Goal: Information Seeking & Learning: Check status

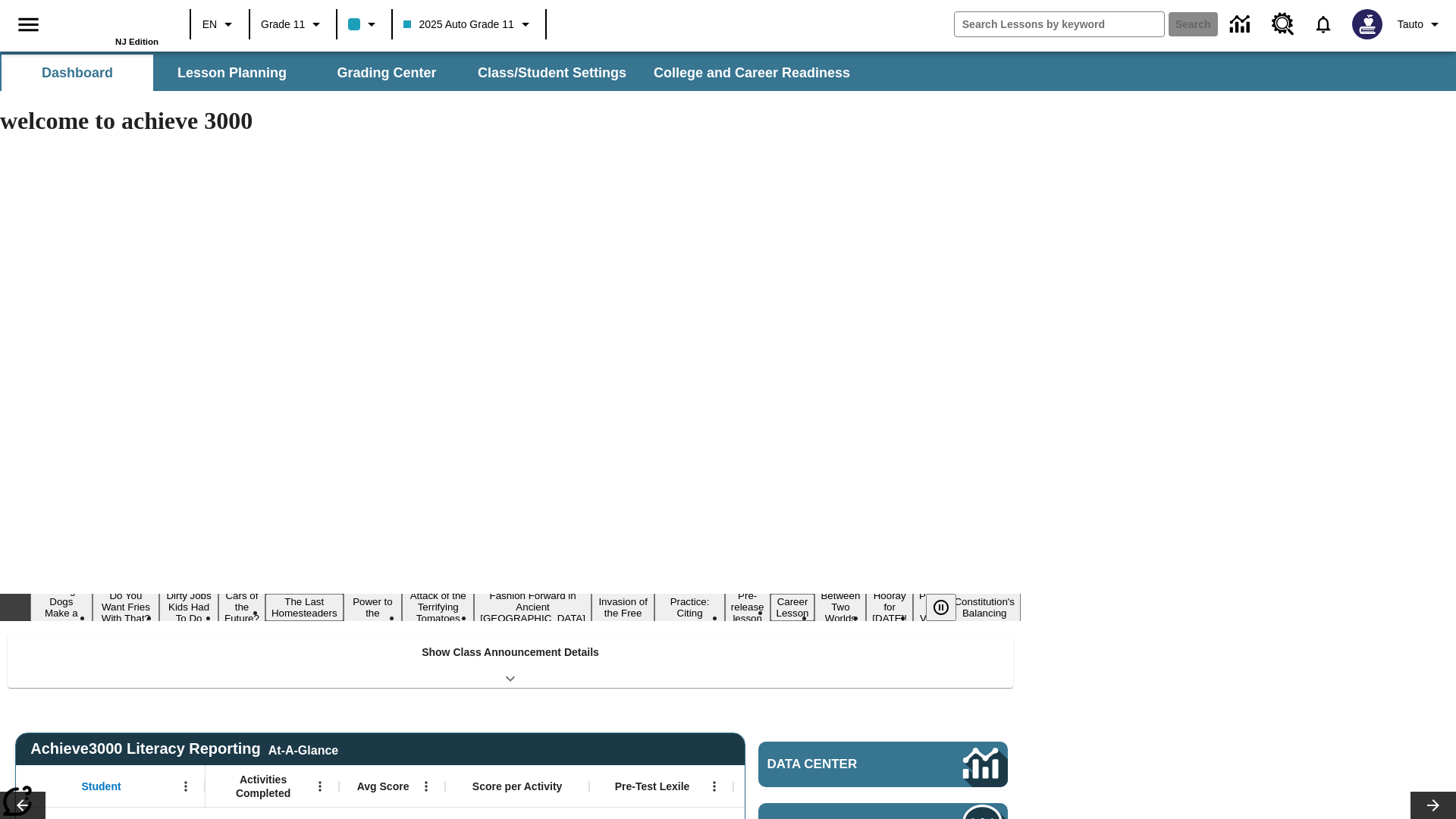
type input "-1"
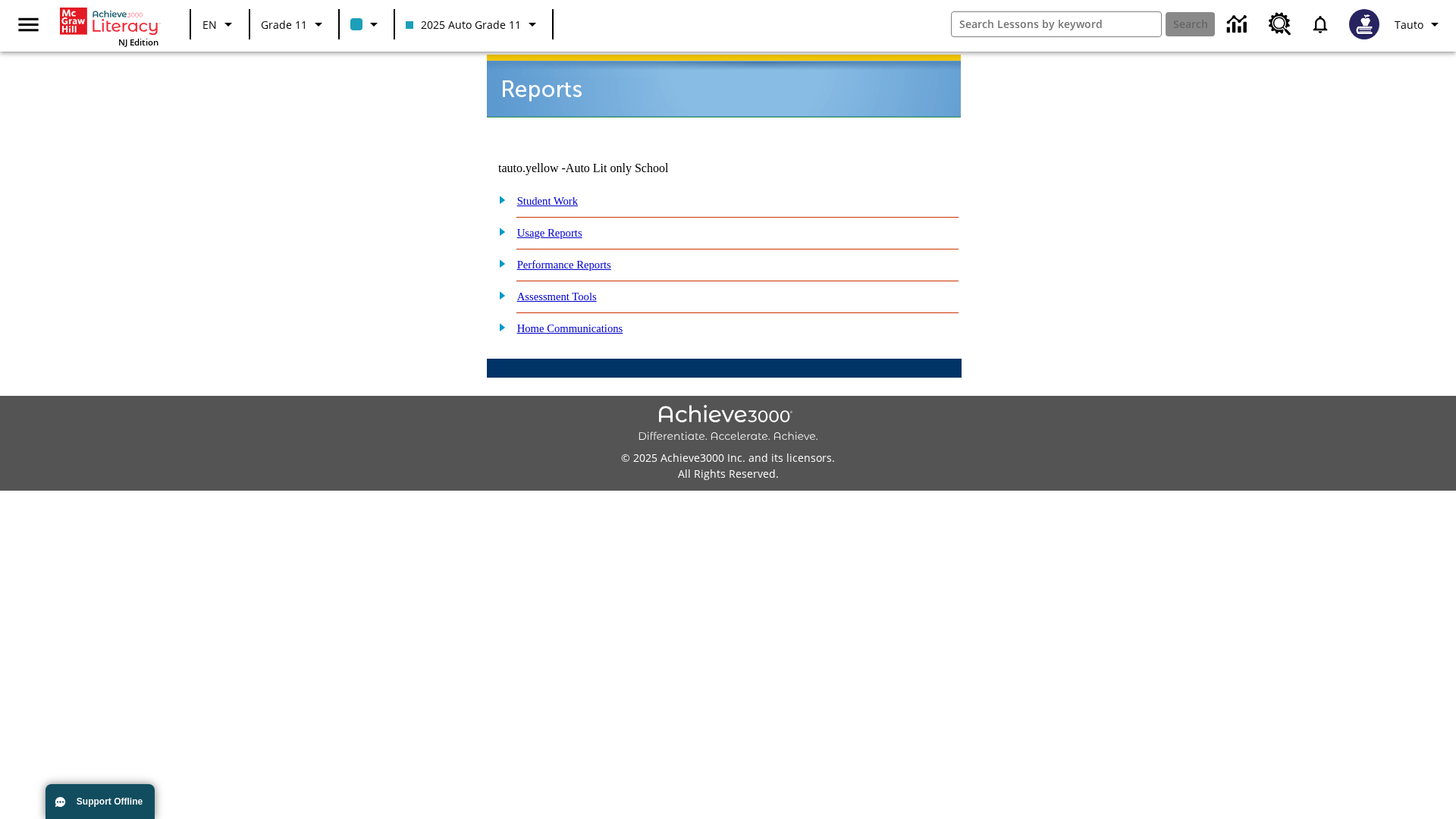
click at [561, 227] on link "Usage Reports" at bounding box center [549, 233] width 65 height 12
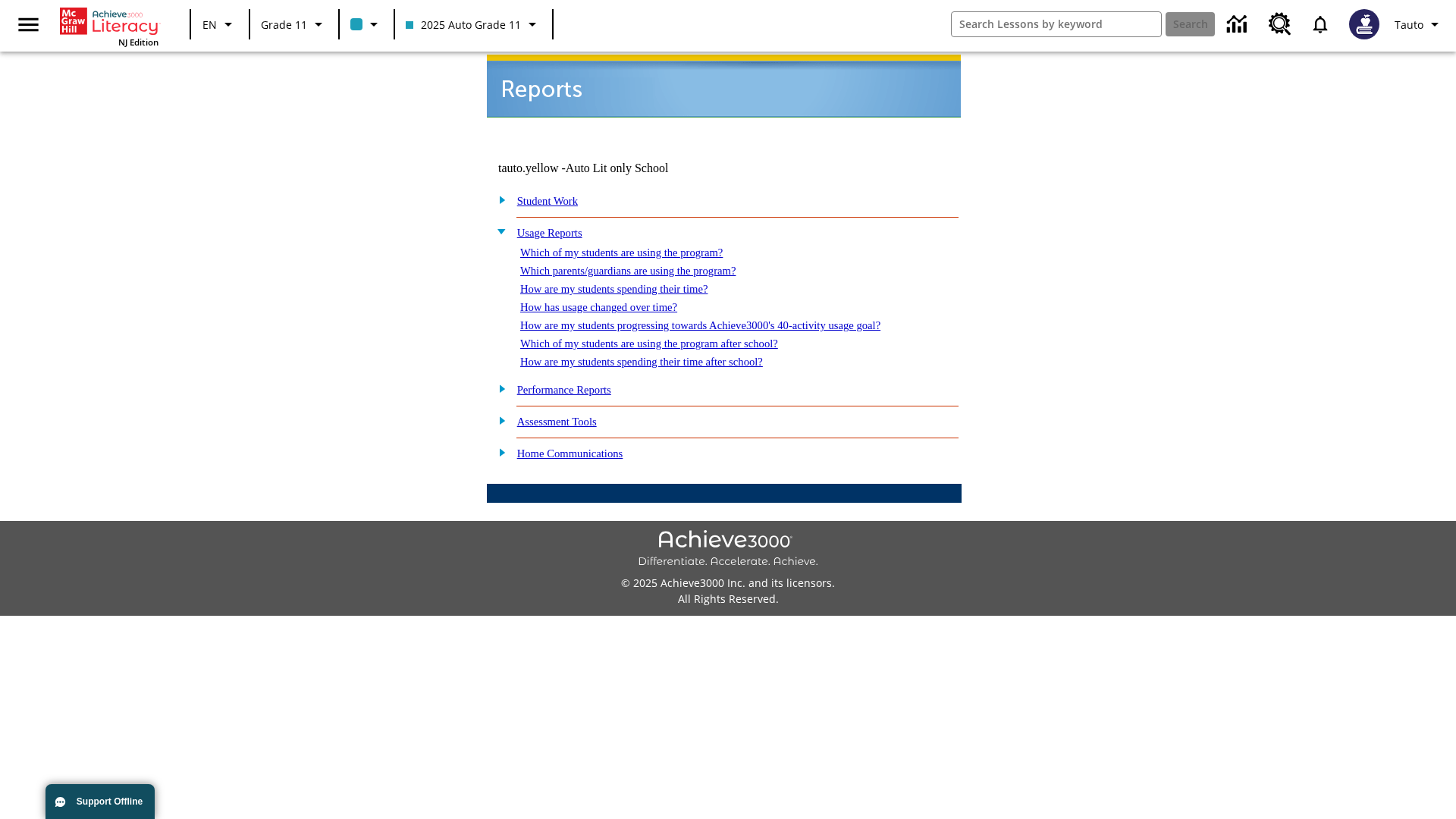
click at [637, 247] on link "Which of my students are using the program?" at bounding box center [622, 253] width 203 height 12
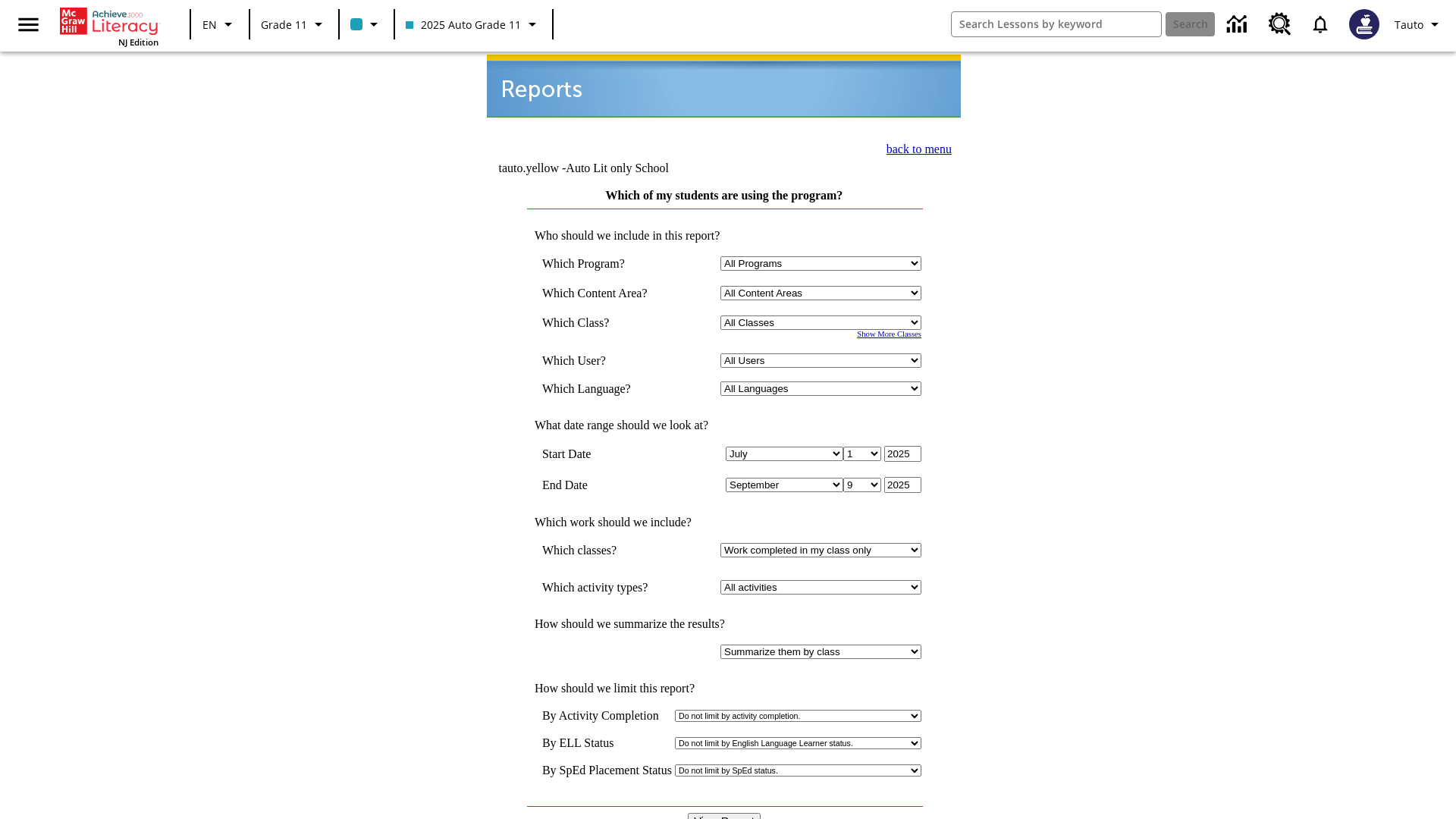
click at [824, 316] on select "Select a Class: All Classes 2025 Auto Grade 11 205 Auto Grade 11 Room 123 Empty…" at bounding box center [821, 323] width 201 height 15
select select "11133141"
click at [824, 353] on select "All Users Puma, Sautoen Puma, Sautoes Puma, Sautoss Twoclasses, Sautoen Twoscho…" at bounding box center [821, 360] width 201 height 15
select select "21437114"
click at [725, 813] on input "View Report" at bounding box center [724, 821] width 73 height 17
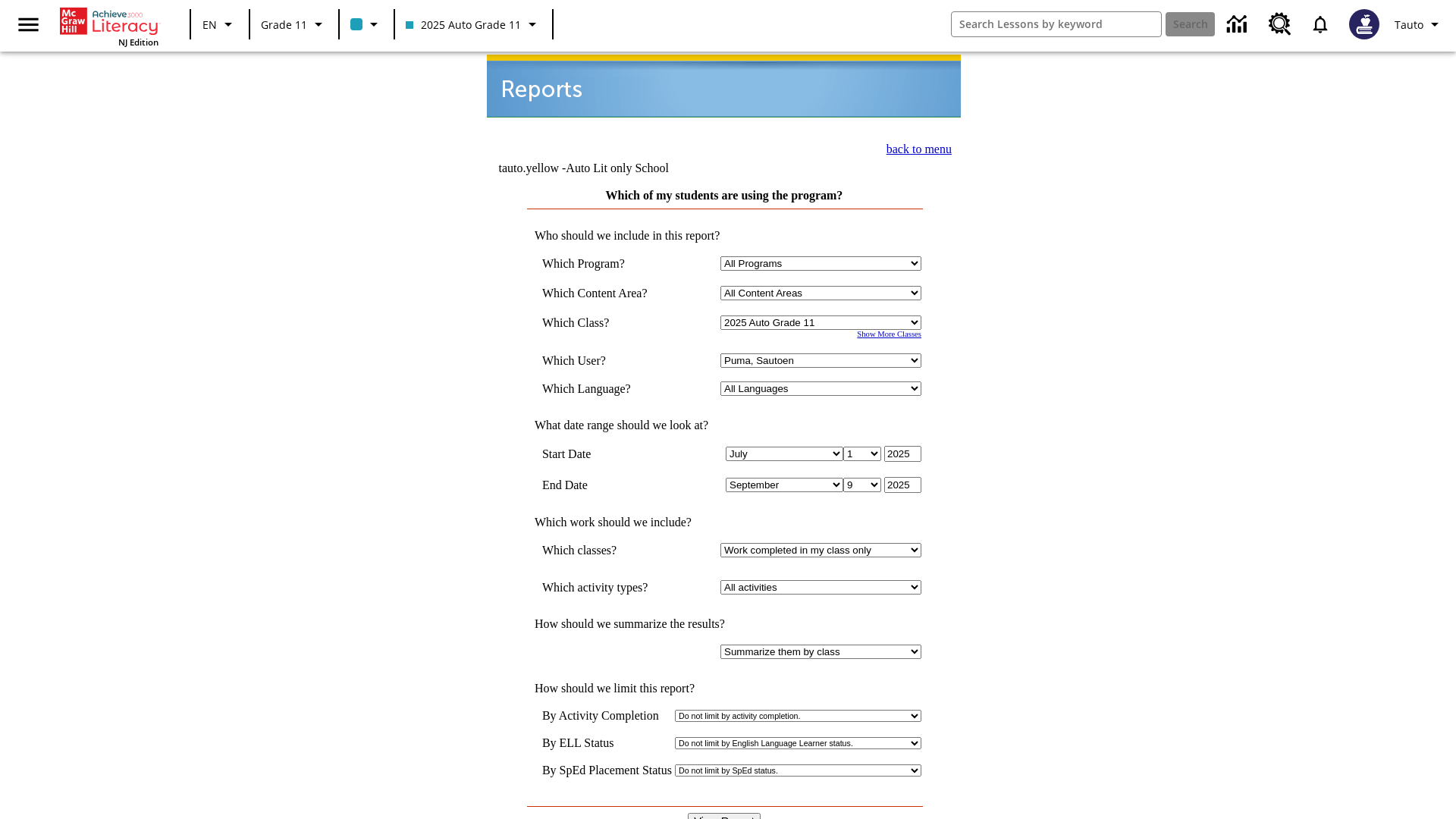
click at [915, 147] on link "back to menu" at bounding box center [919, 148] width 65 height 13
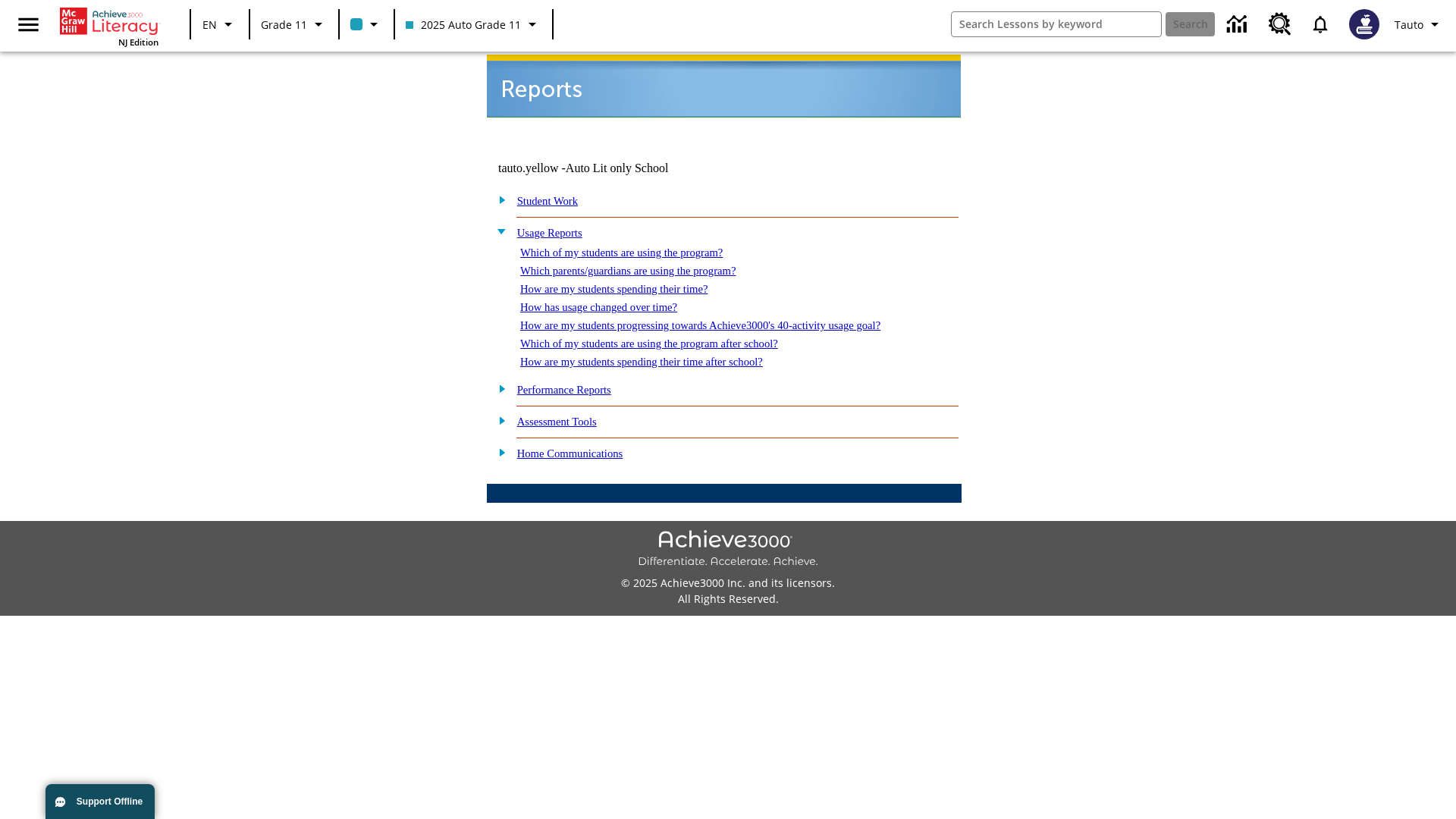
click at [645, 264] on link "Which parents/guardians are using the program?" at bounding box center [628, 270] width 216 height 12
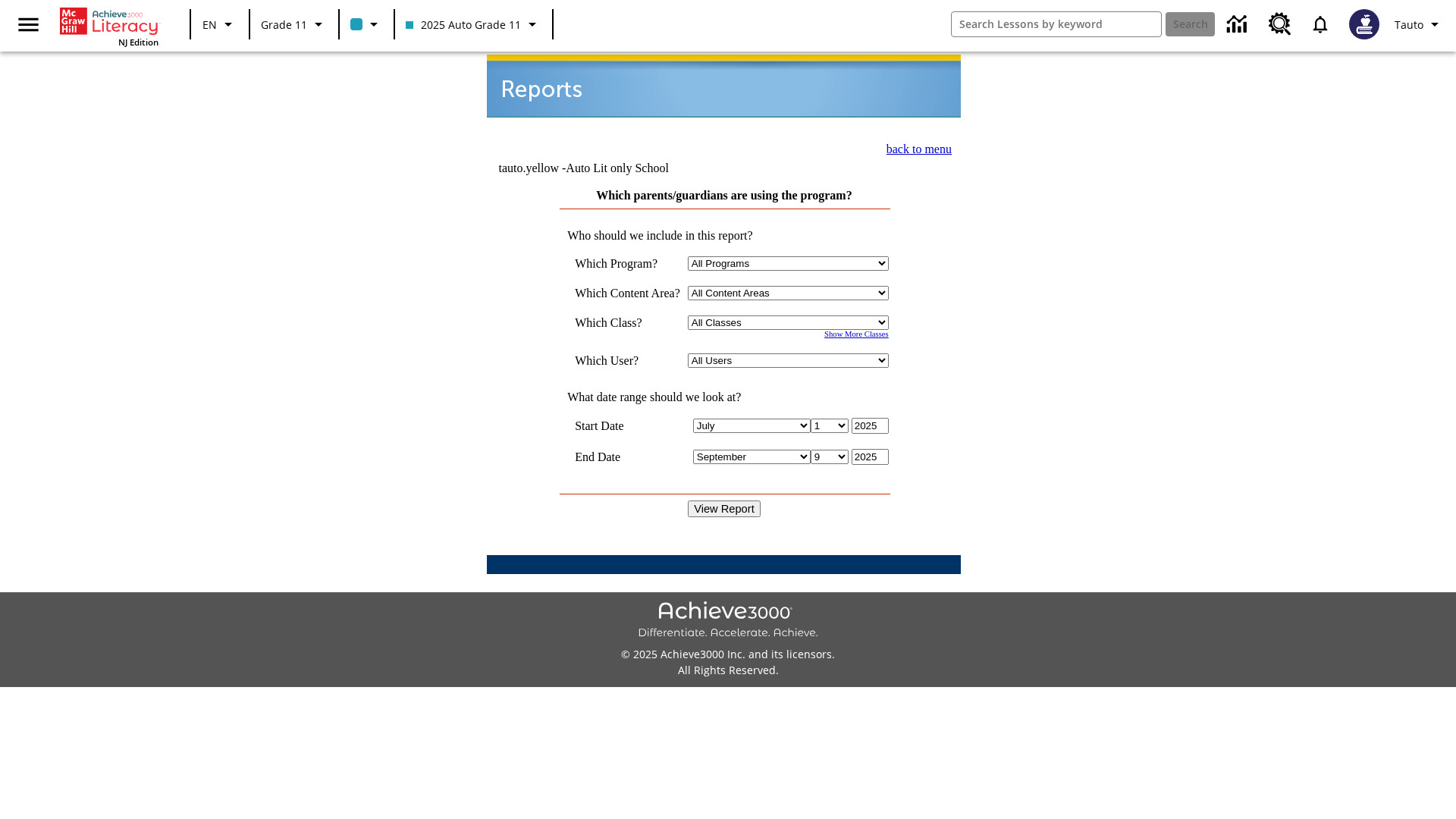
click at [792, 316] on select "Select a Class: All Classes 2025 Auto Grade 11 205 Auto Grade 11 Room 123 Empty…" at bounding box center [788, 323] width 201 height 15
select select "11133141"
click at [792, 353] on select "All Users Puma, Sautoen Puma, Sautoes Puma, Sautoss Twoclasses, Sautoen Twoclas…" at bounding box center [788, 360] width 201 height 15
select select "21437114"
click at [725, 500] on input "View Report" at bounding box center [724, 508] width 73 height 17
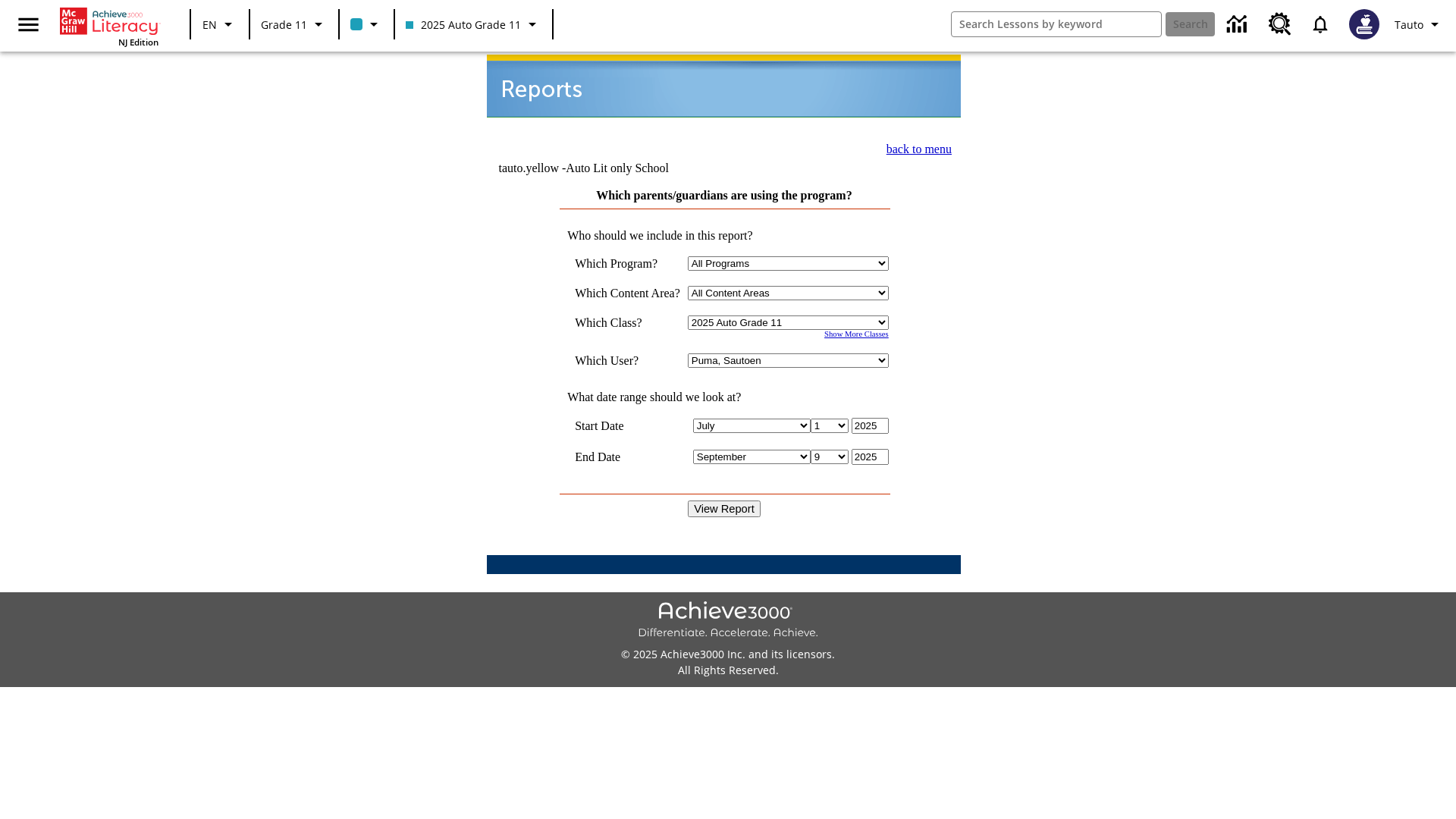
click at [915, 147] on link "back to menu" at bounding box center [919, 148] width 65 height 13
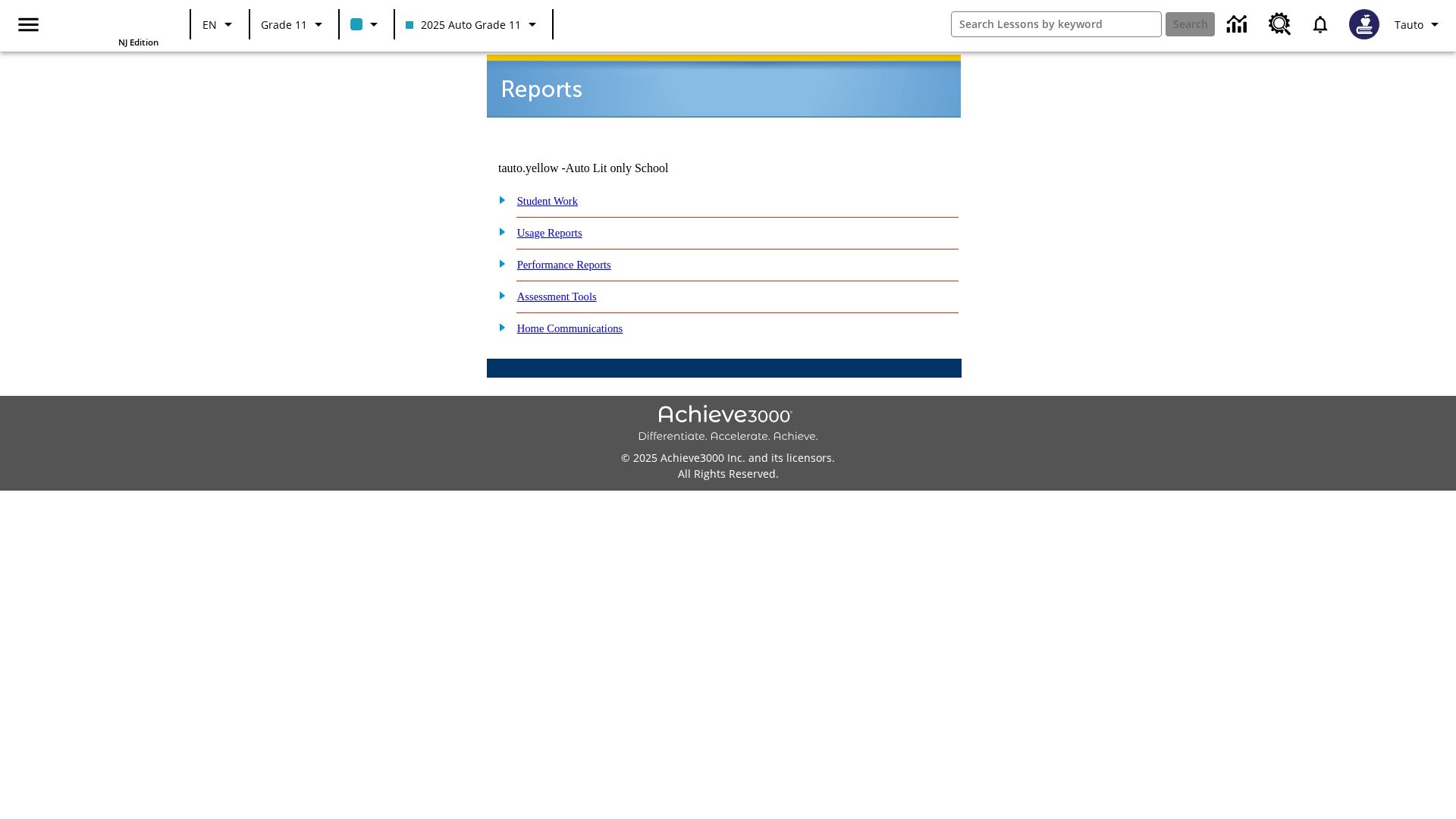
click at [0, 0] on link "How are my students spending their time?" at bounding box center [0, 0] width 0 height 0
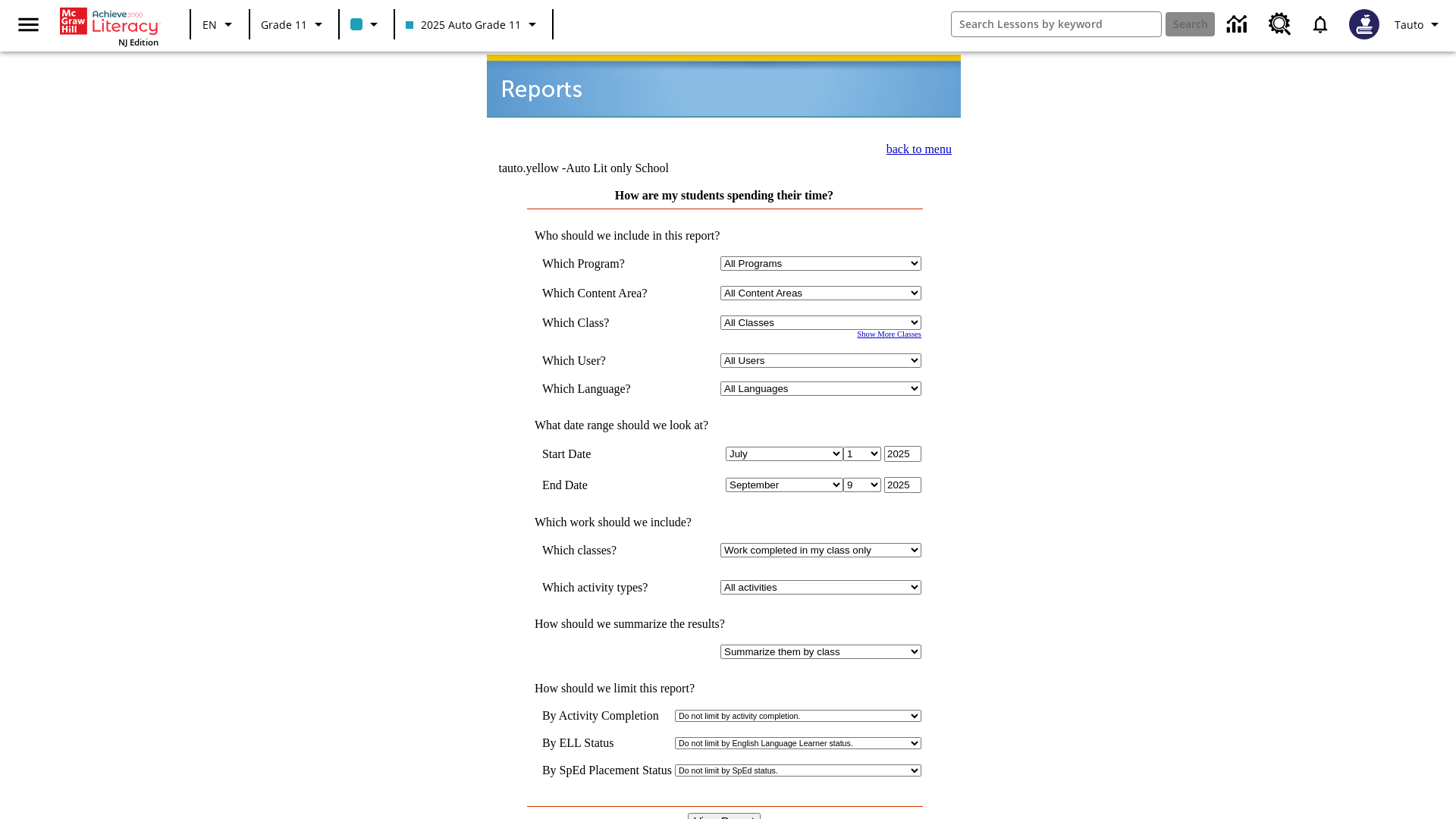
click at [824, 316] on select "Select a Class: All Classes 2025 Auto Grade 11 205 Auto Grade 11 Room 123 Empty…" at bounding box center [821, 323] width 201 height 15
select select "11133141"
click at [824, 353] on select "All Users Puma, Sautoen Puma, Sautoes Puma, Sautoss Twoclasses, Sautoen Twoscho…" at bounding box center [821, 360] width 201 height 15
select select "21437114"
click at [725, 813] on input "View Report" at bounding box center [724, 821] width 73 height 17
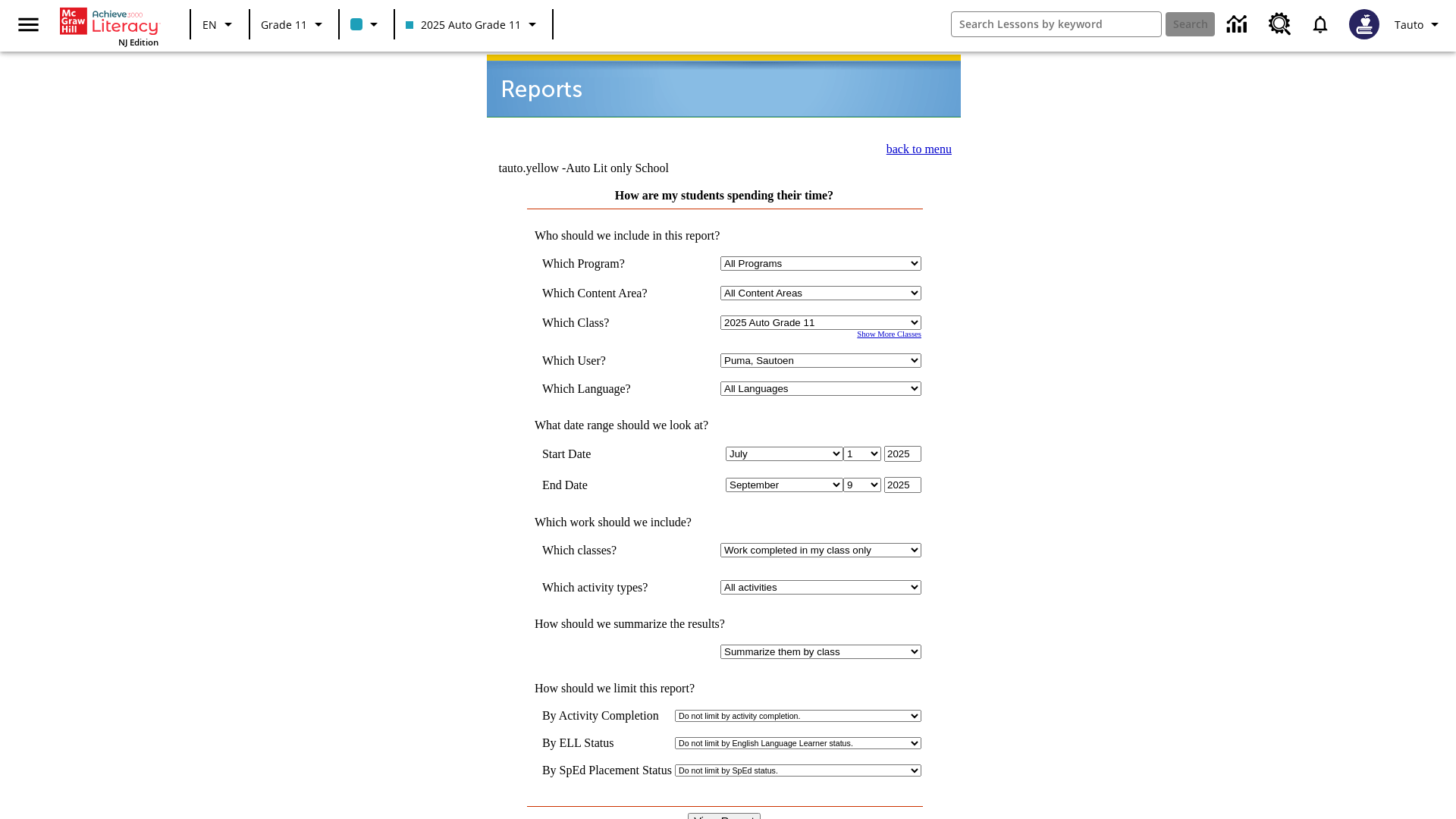
click at [915, 147] on link "back to menu" at bounding box center [919, 148] width 65 height 13
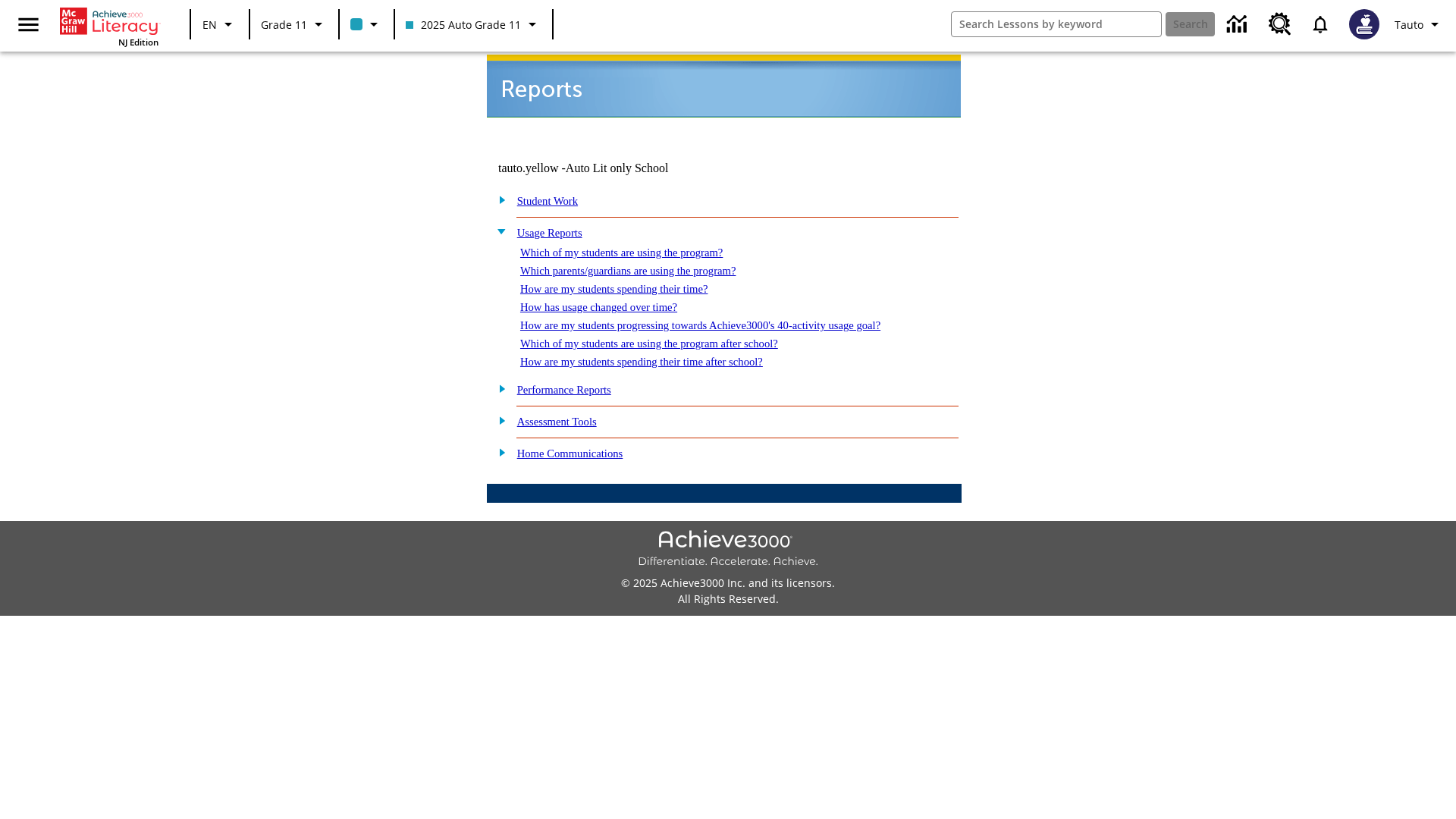
click at [611, 301] on link "How has usage changed over time?" at bounding box center [599, 307] width 157 height 12
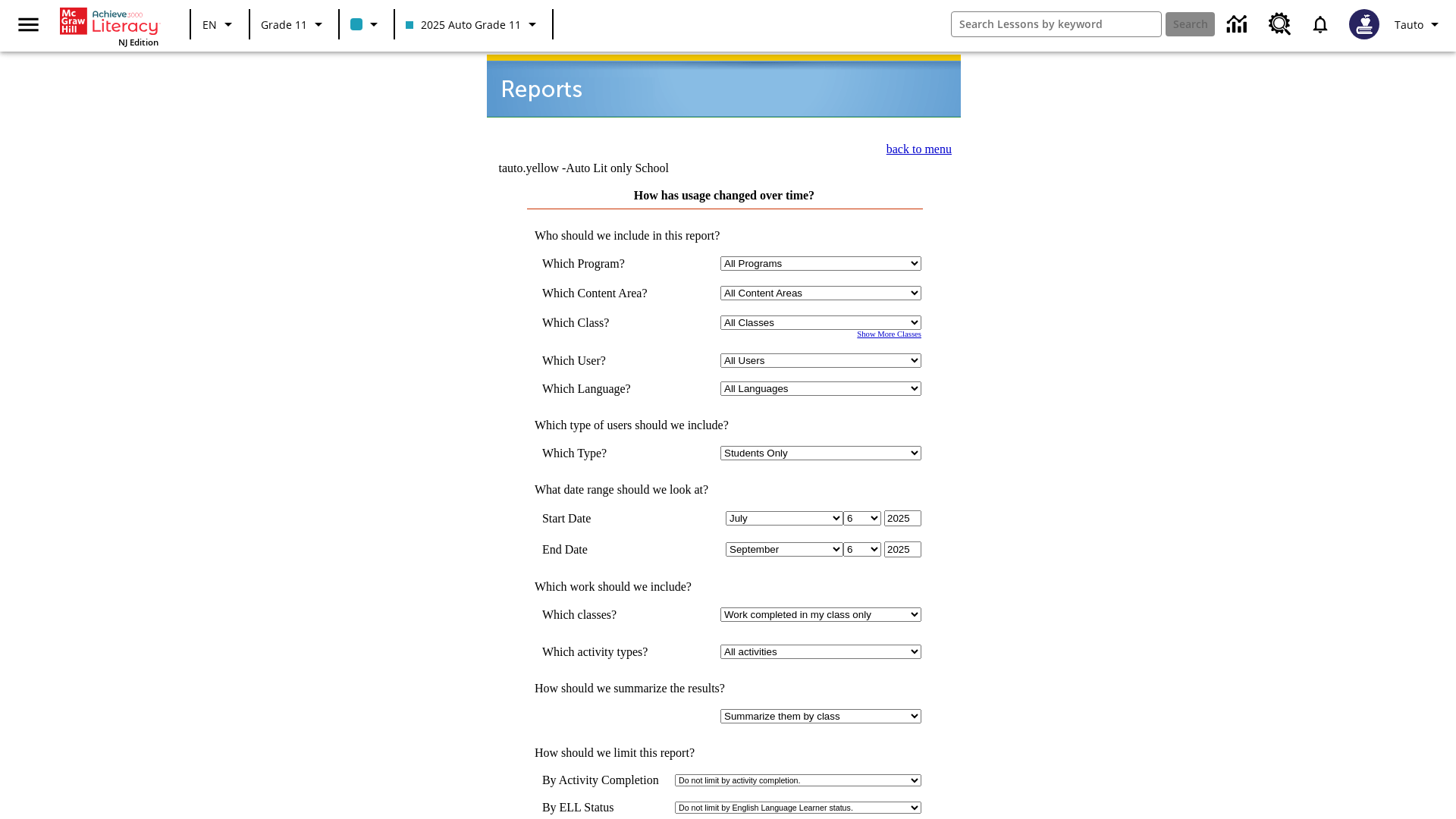
select select "11133141"
select select "21437114"
click at [915, 147] on link "back to menu" at bounding box center [919, 148] width 65 height 13
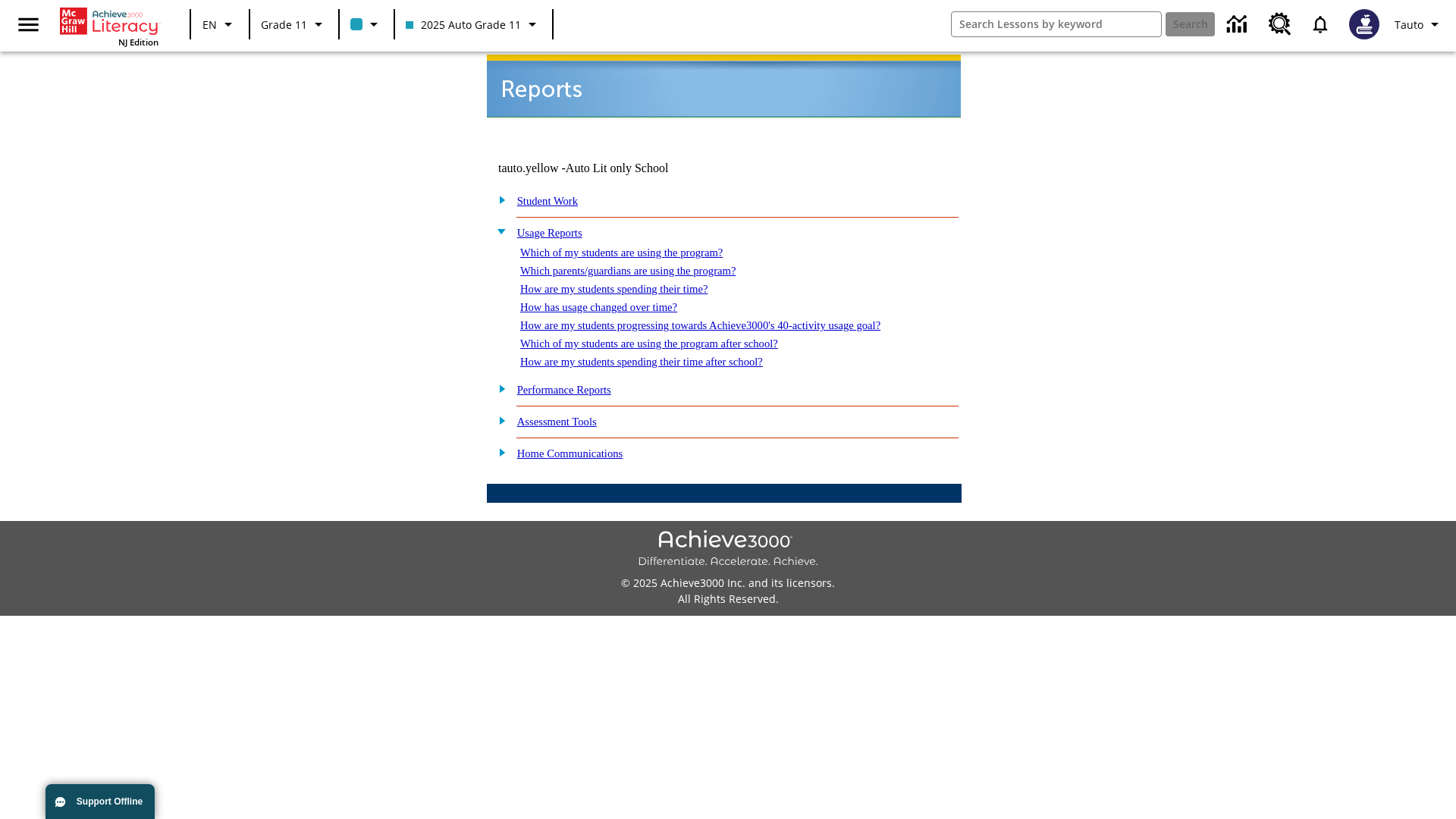
click at [727, 319] on link "How are my students progressing towards Achieve3000's 40-activity usage goal?" at bounding box center [700, 325] width 360 height 12
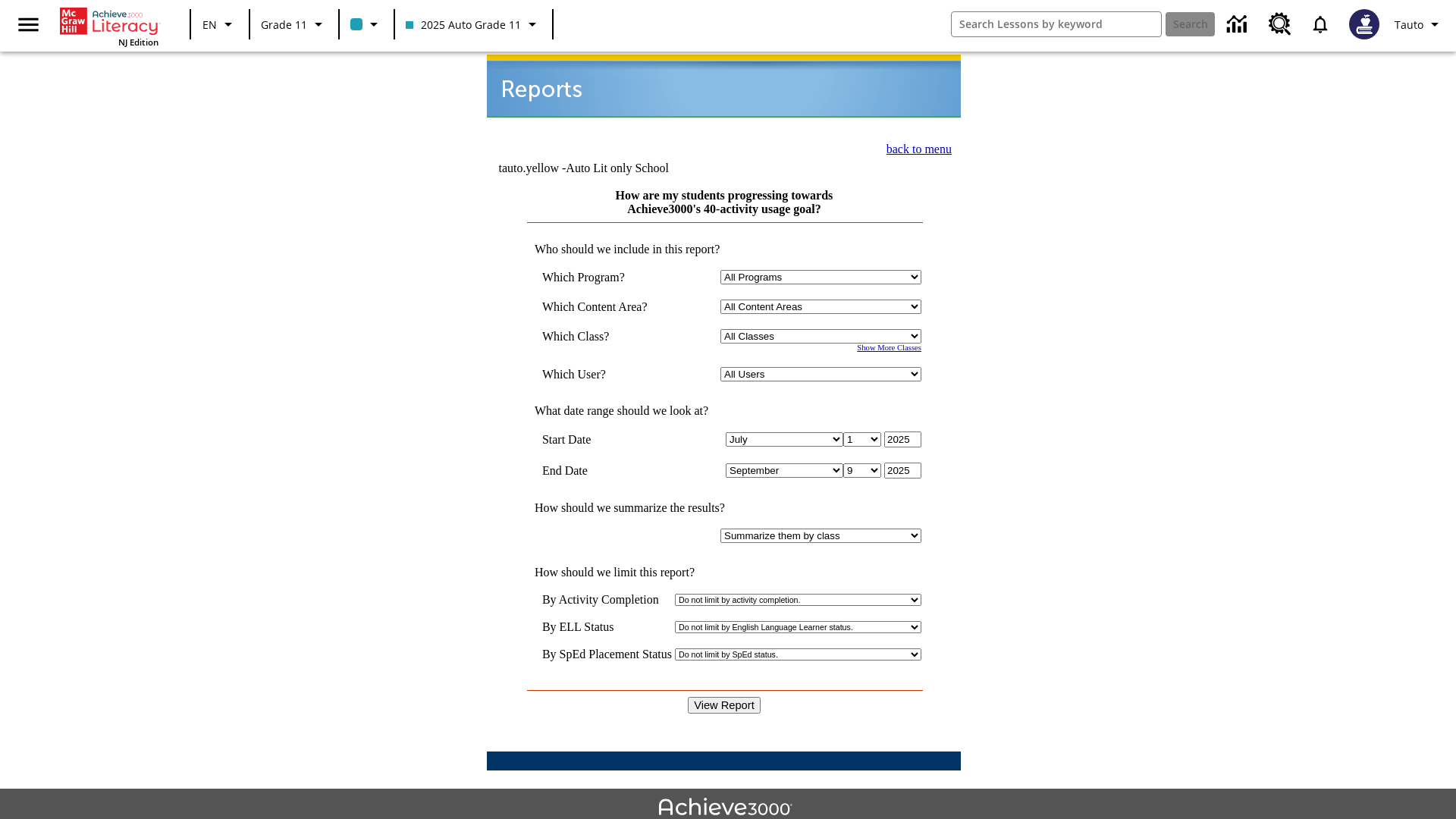
select select "11133141"
select select "21437114"
click at [725, 697] on input "View Report" at bounding box center [724, 705] width 73 height 17
click at [915, 147] on link "back to menu" at bounding box center [919, 148] width 65 height 13
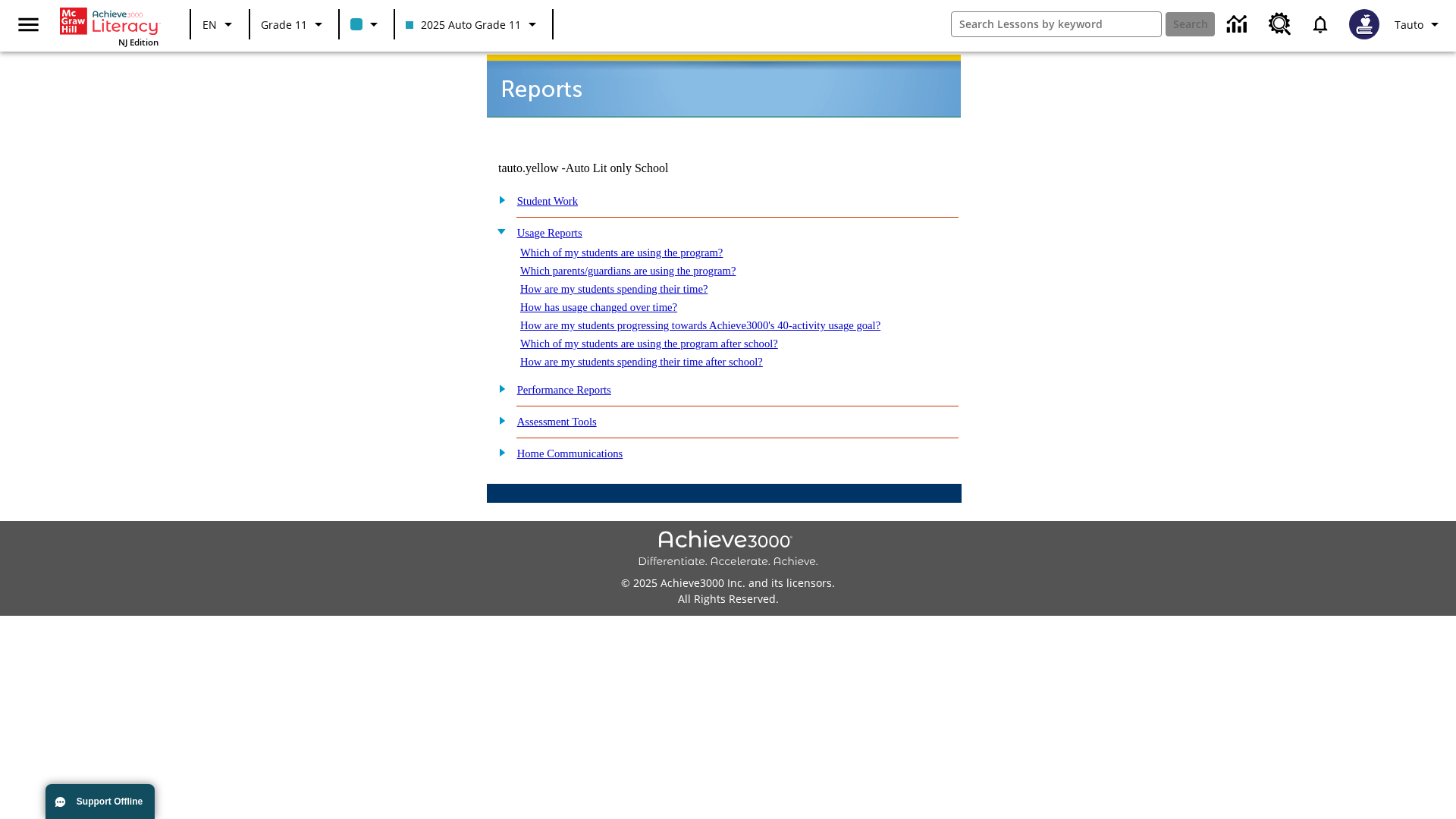
click at [668, 337] on link "Which of my students are using the program after school?" at bounding box center [649, 343] width 257 height 12
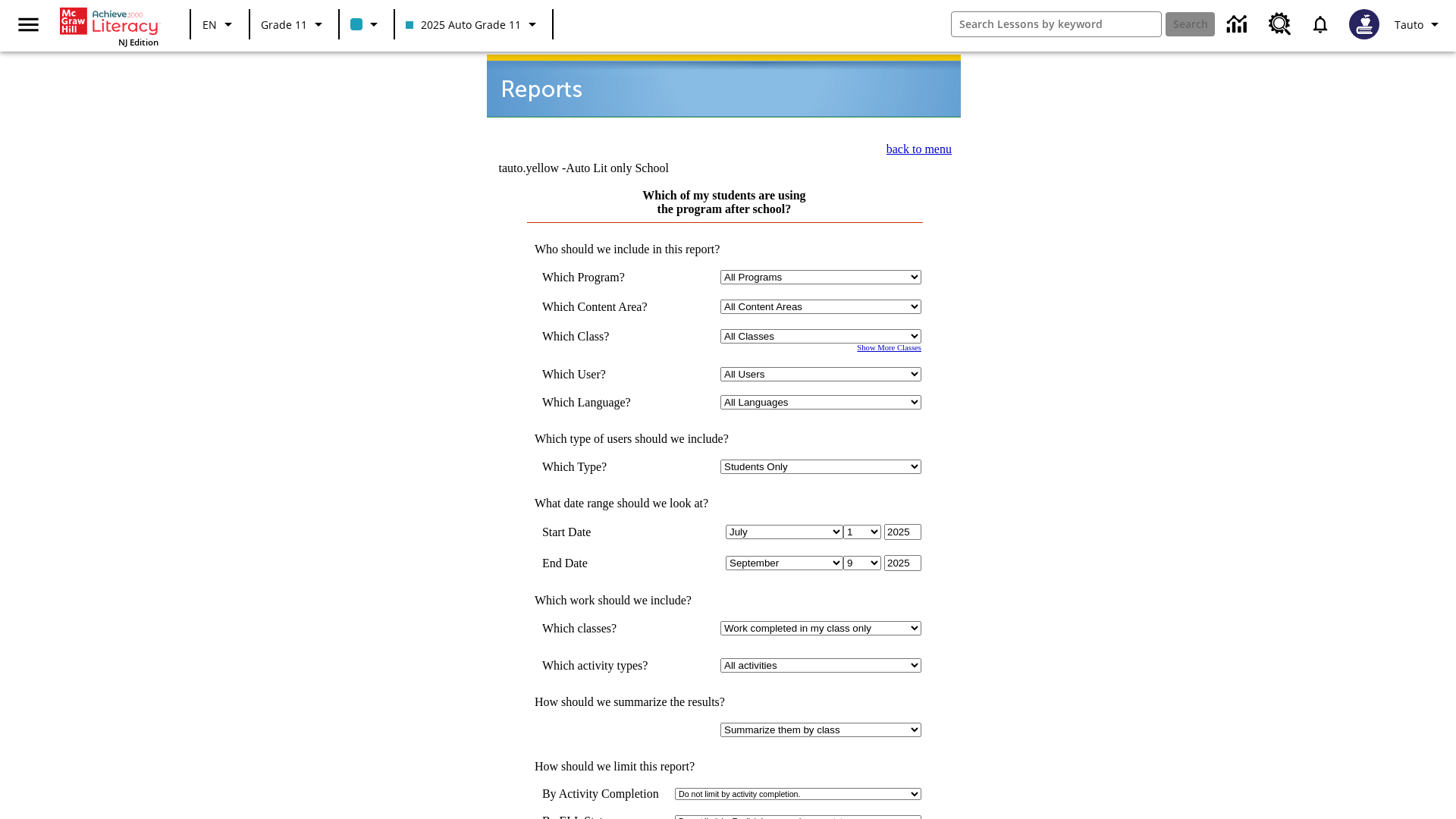
click at [824, 330] on select "Select a Class: All Classes 2025 Auto Grade 11 205 Auto Grade 11 Room 123 Empty…" at bounding box center [821, 336] width 201 height 15
select select "11133141"
click at [824, 367] on select "All Users Puma, Sautoen Puma, Sautoes Puma, Sautoss Twoclasses, Sautoen Twoscho…" at bounding box center [821, 373] width 201 height 15
select select "21437114"
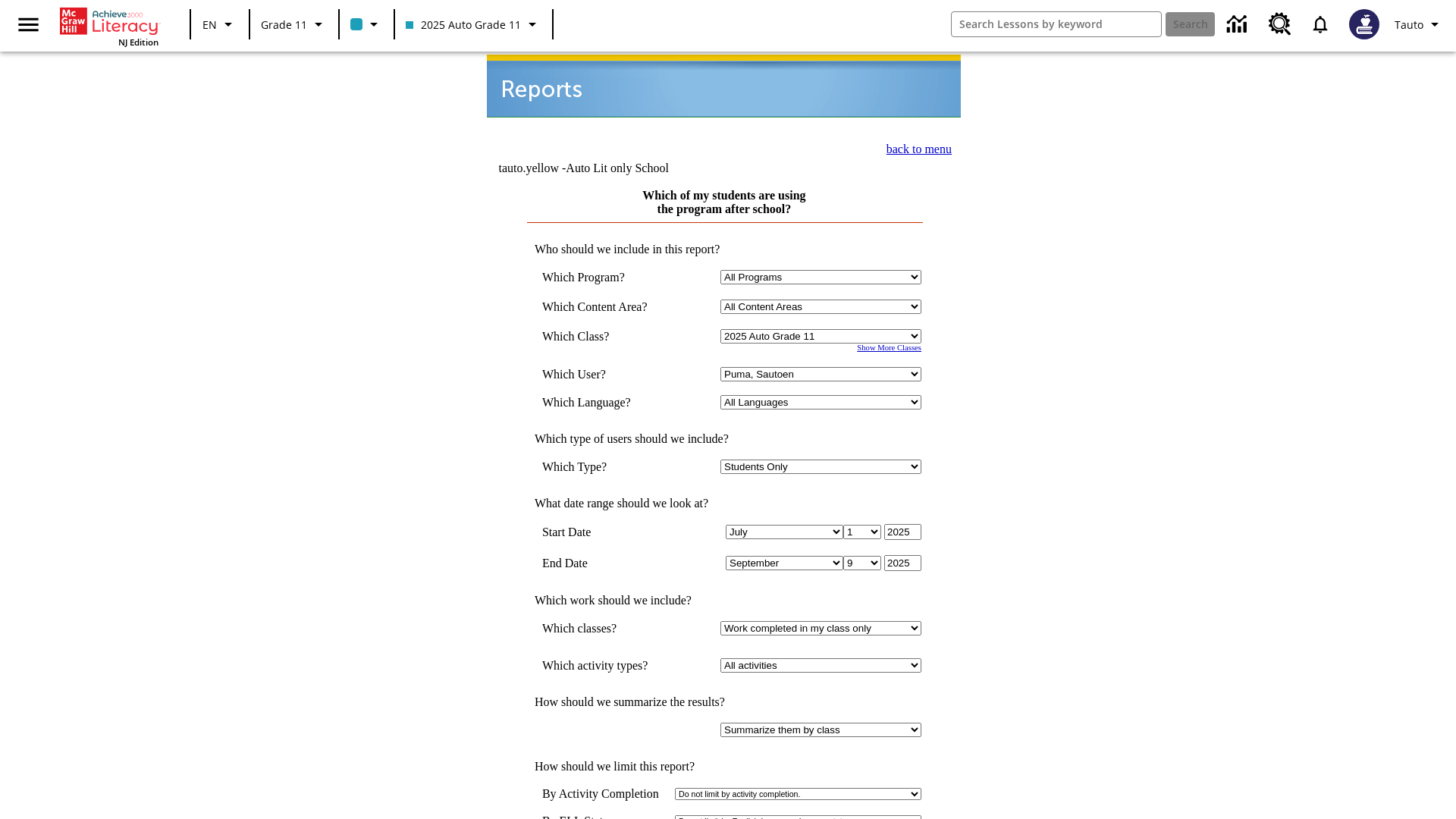
scroll to position [2, 0]
click at [915, 145] on link "back to menu" at bounding box center [919, 147] width 65 height 13
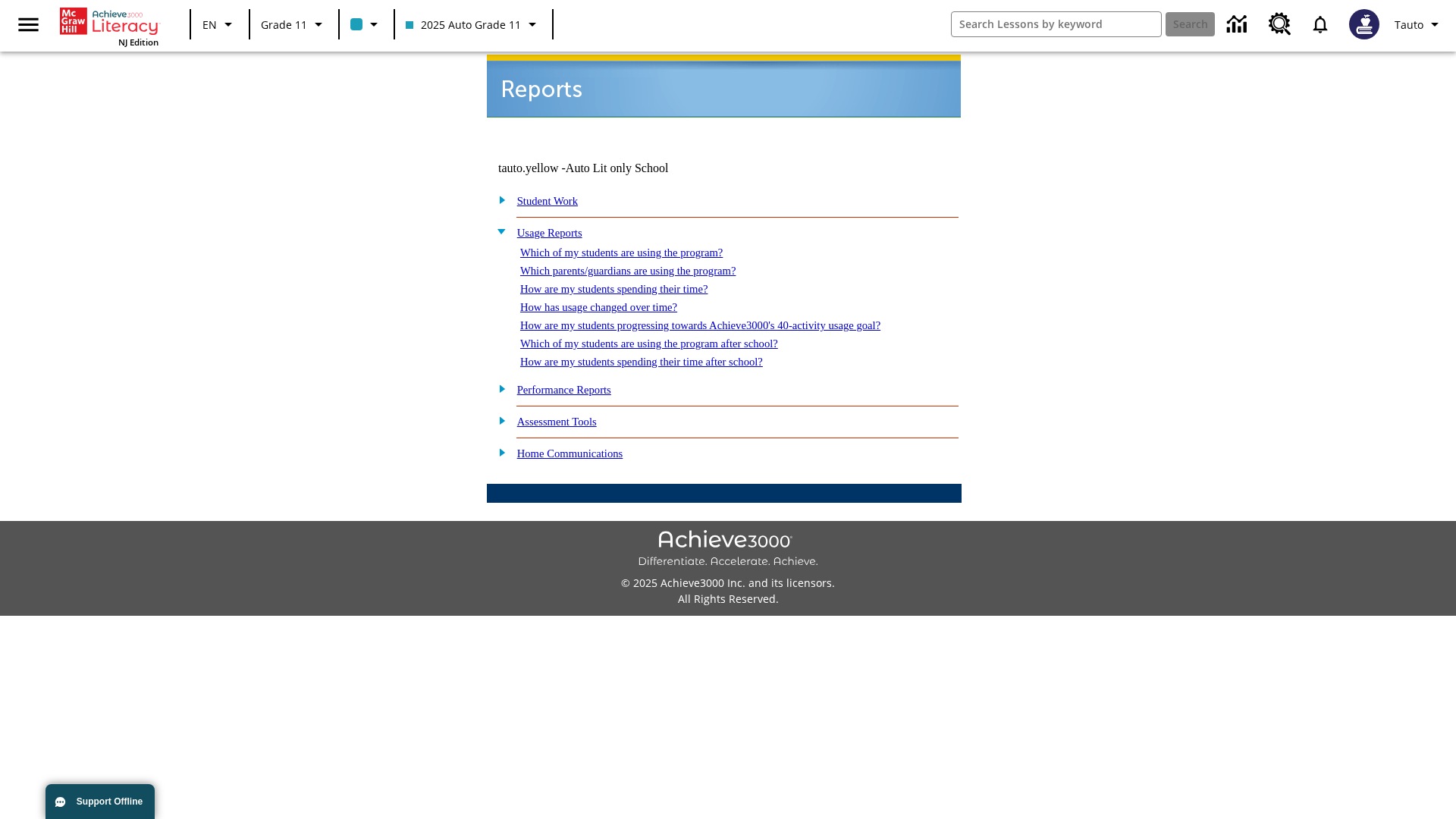
click at [660, 356] on link "How are my students spending their time after school?" at bounding box center [642, 362] width 243 height 12
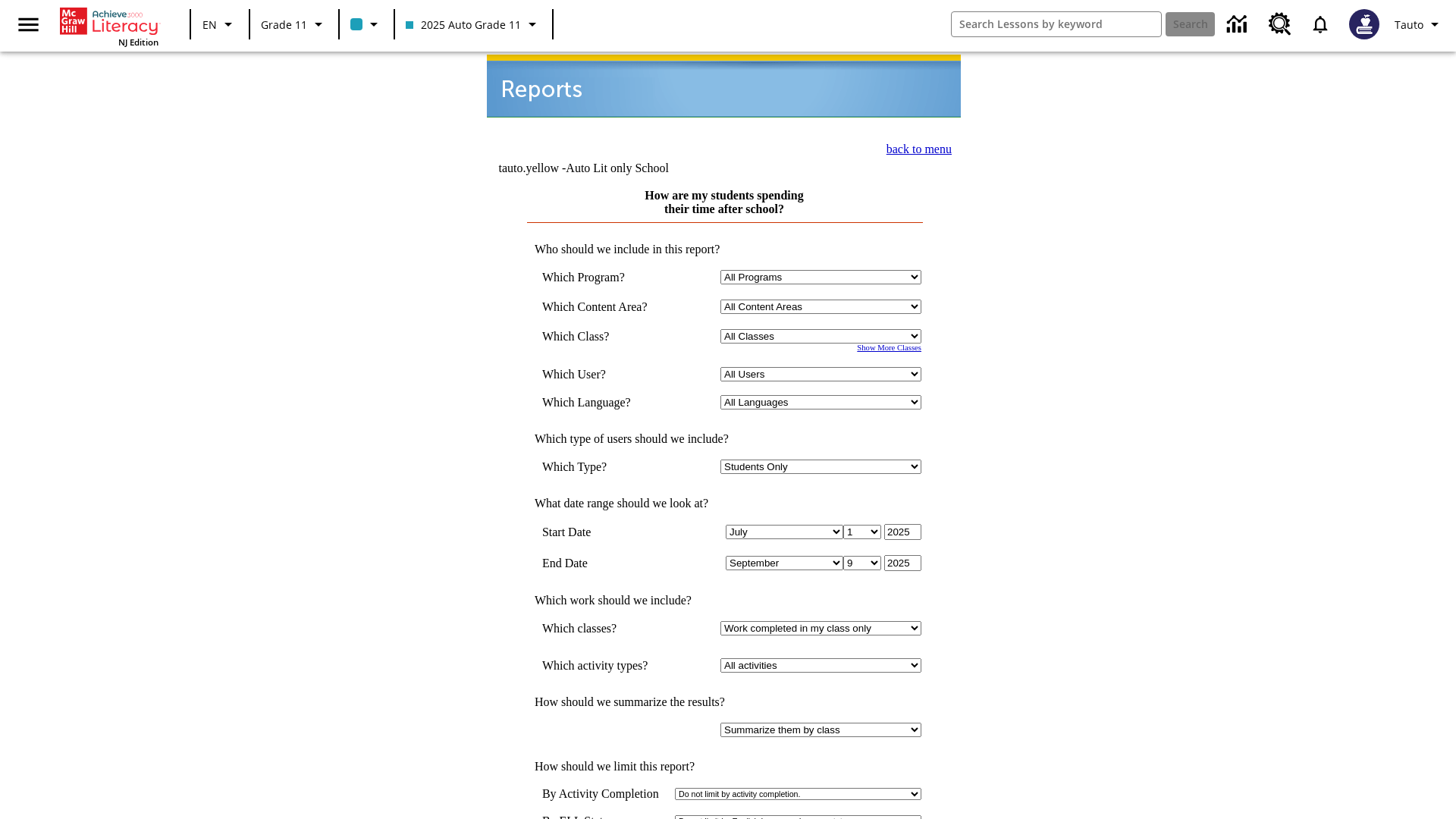
click at [824, 330] on select "Select a Class: All Classes 2025 Auto Grade 11 205 Auto Grade 11 Room 123 Empty…" at bounding box center [821, 336] width 201 height 15
select select "11133141"
click at [824, 367] on select "All Users Puma, Sautoen Puma, Sautoes Puma, Sautoss Twoclasses, Sautoen Twoscho…" at bounding box center [821, 373] width 201 height 15
select select "21437114"
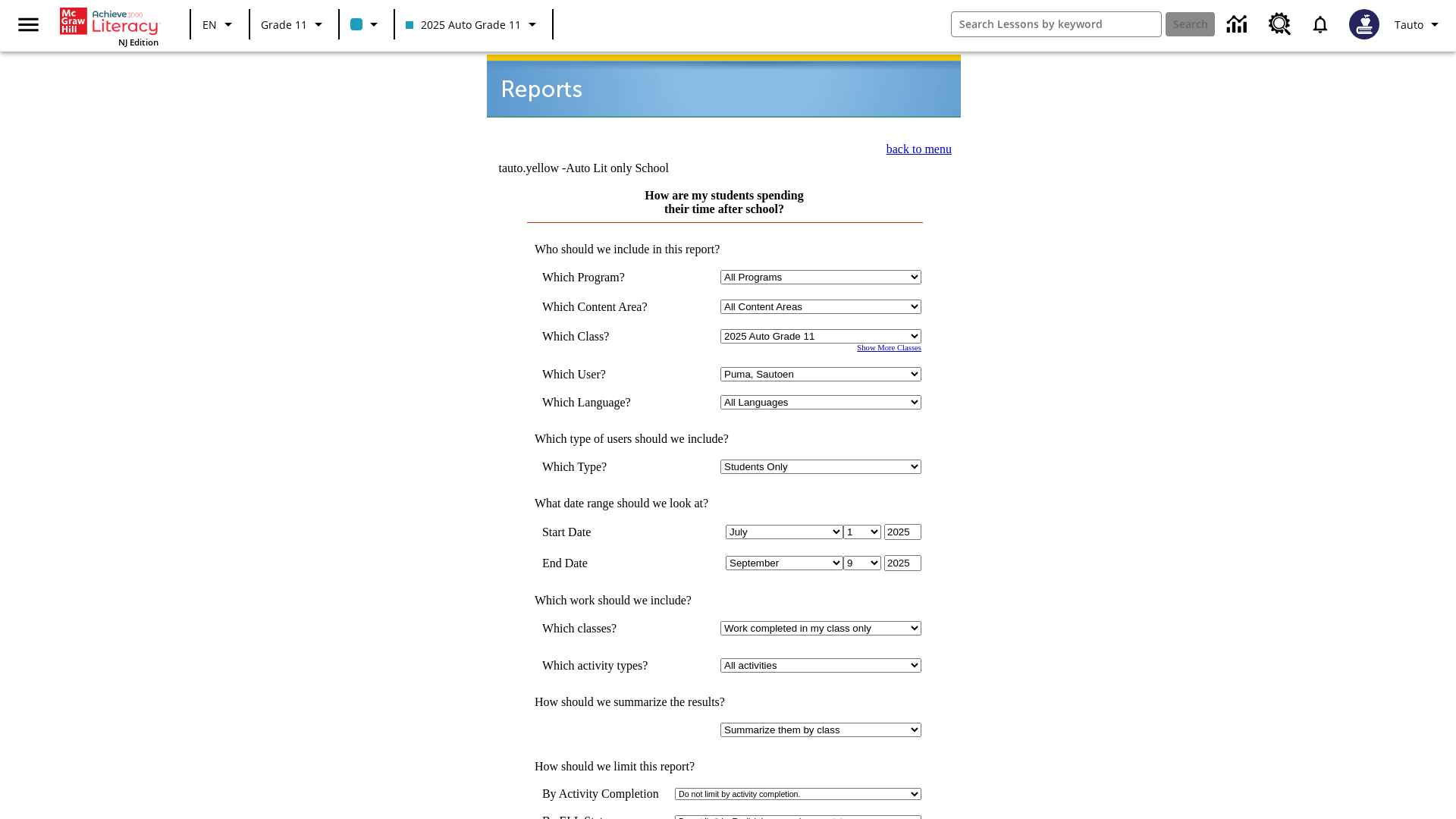
scroll to position [2, 0]
click at [915, 145] on link "back to menu" at bounding box center [919, 147] width 65 height 13
